Goal: Transaction & Acquisition: Purchase product/service

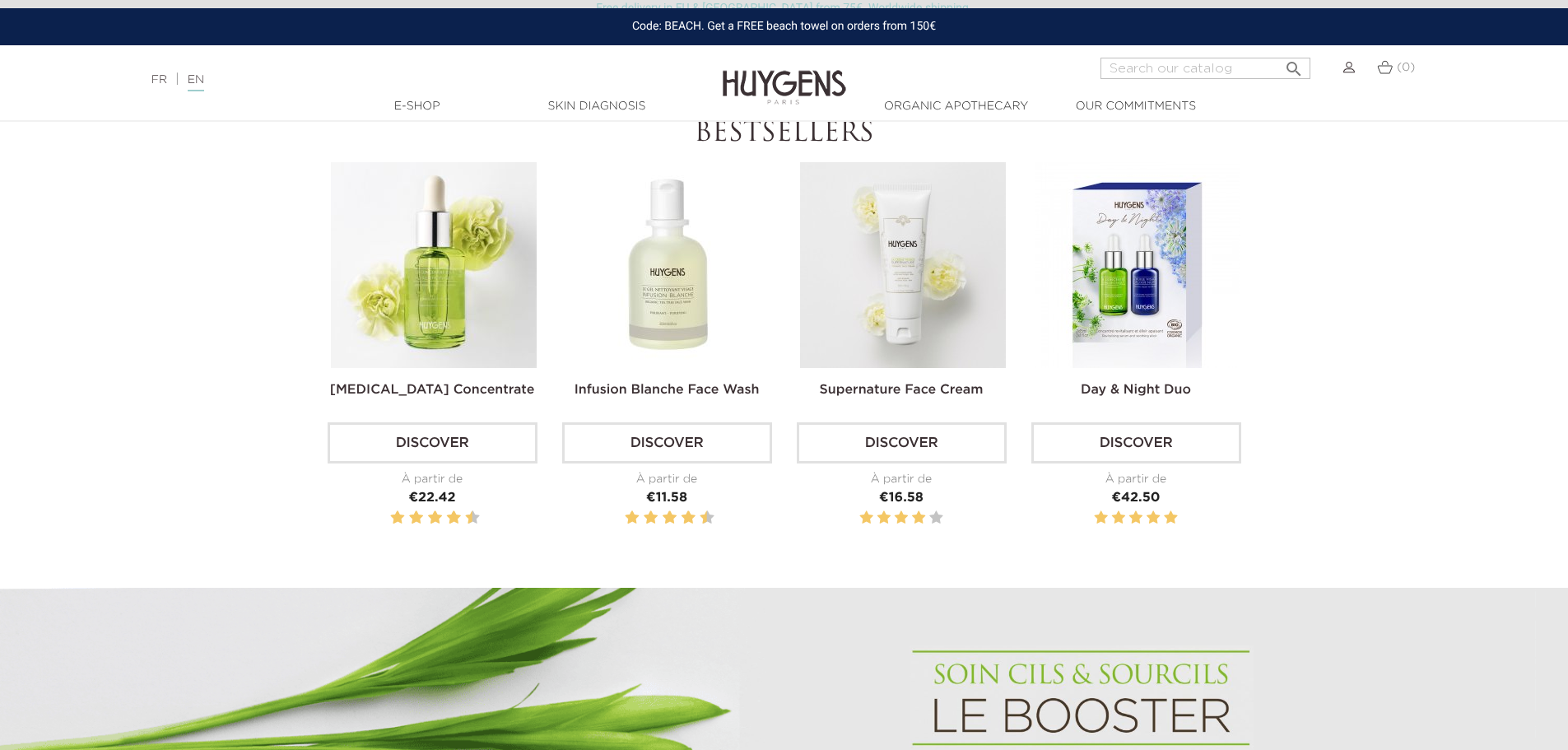
scroll to position [329, 0]
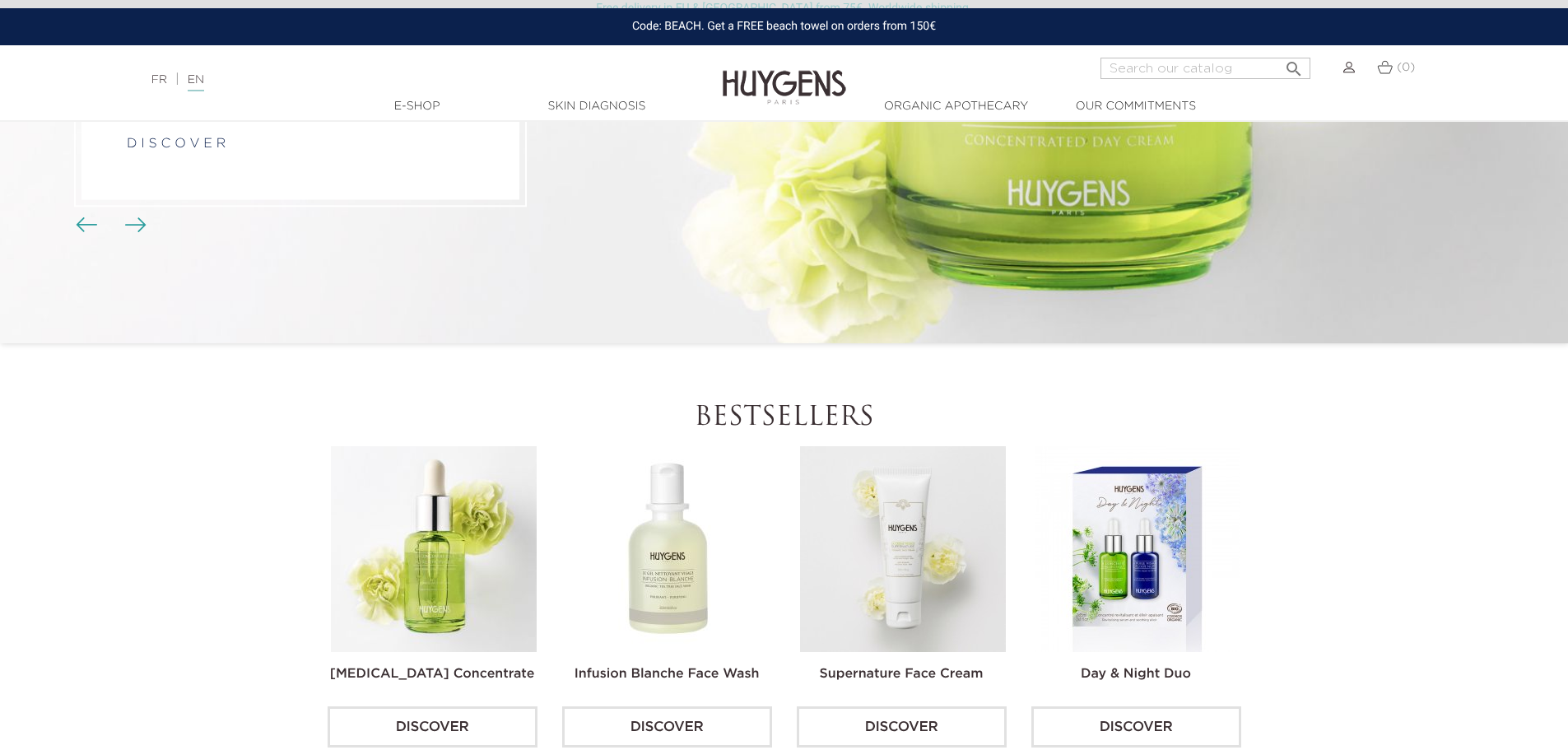
click at [449, 555] on img at bounding box center [433, 549] width 206 height 206
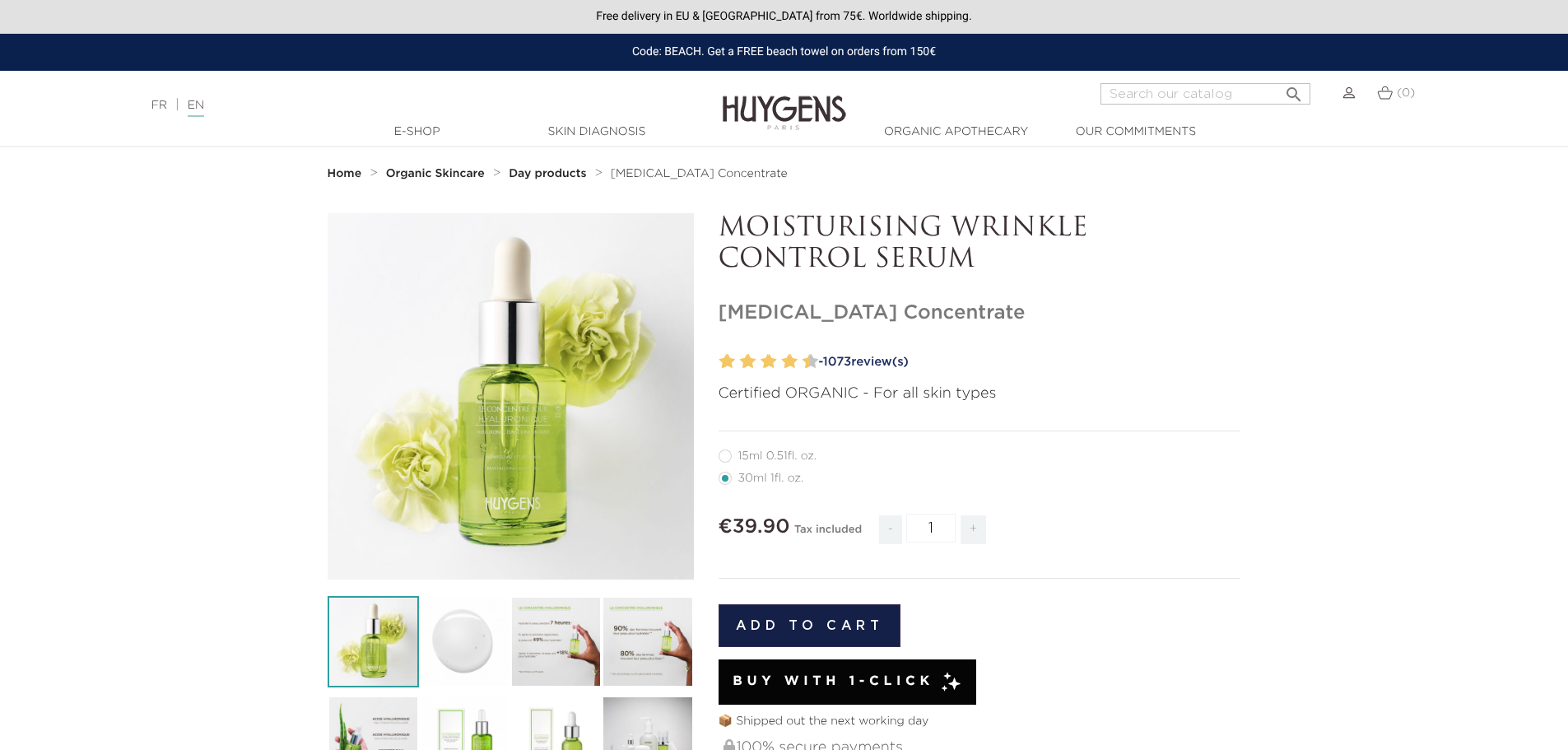
click at [768, 95] on img at bounding box center [784, 101] width 124 height 63
